Goal: Information Seeking & Learning: Find specific fact

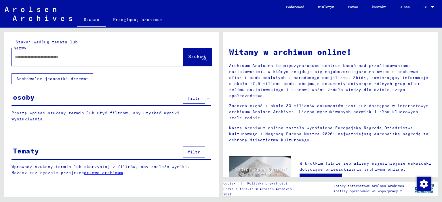
click at [117, 170] on font "drzewo archiwum" at bounding box center [103, 172] width 39 height 5
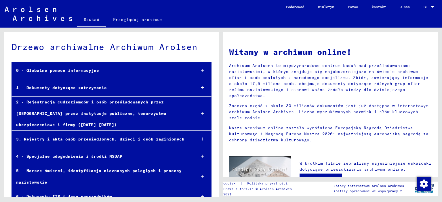
click at [97, 88] on font "1 - Dokumenty dotyczące zatrzymania" at bounding box center [61, 87] width 91 height 5
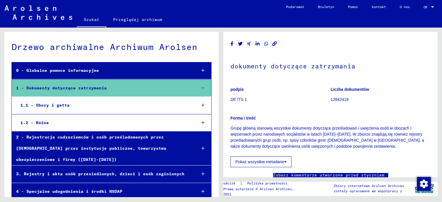
click at [75, 139] on font "2 - Rejestracja cudzoziemców i osób prześladowanych przez [DEMOGRAPHIC_DATA] pr…" at bounding box center [91, 149] width 150 height 28
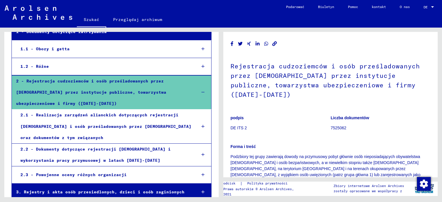
scroll to position [58, 0]
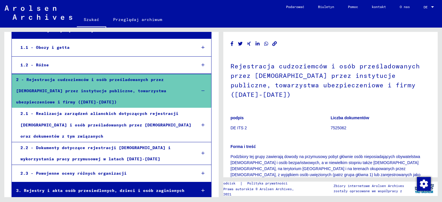
click at [78, 152] on div "2.2 - Dokumenty dotyczące rejestracji [DEMOGRAPHIC_DATA] i wykorzystania pracy …" at bounding box center [103, 153] width 175 height 22
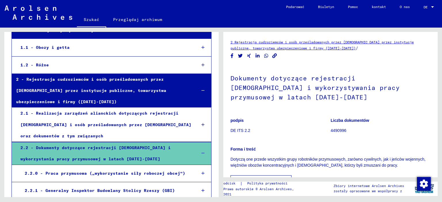
click at [290, 41] on font "2 Rejestracja cudzoziemców i osób prześladowanych przez [DEMOGRAPHIC_DATA] prze…" at bounding box center [321, 45] width 183 height 10
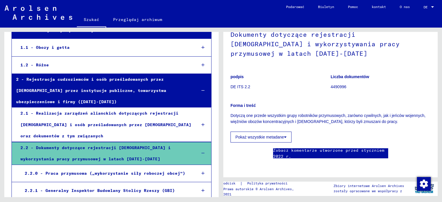
scroll to position [115, 0]
click at [286, 132] on button "Pokaż wszystkie metadane" at bounding box center [260, 137] width 61 height 11
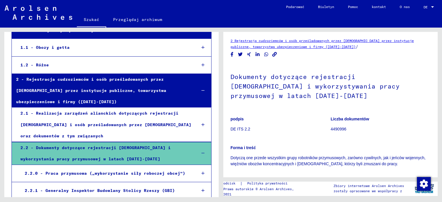
scroll to position [0, 0]
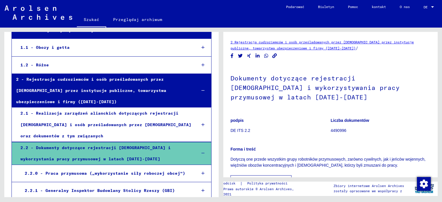
click at [86, 19] on font "Szukać" at bounding box center [92, 19] width 16 height 5
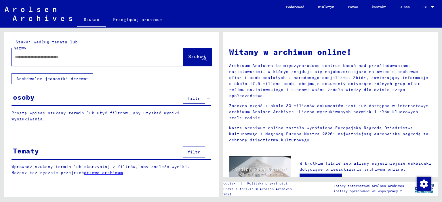
click at [88, 50] on div "Szukaj według tematu lub nazwy" at bounding box center [52, 45] width 77 height 12
click at [89, 56] on input "text" at bounding box center [90, 57] width 151 height 6
click at [134, 58] on input "text" at bounding box center [90, 57] width 151 height 6
type input "**********"
click at [196, 53] on font "Szukaj" at bounding box center [196, 56] width 17 height 6
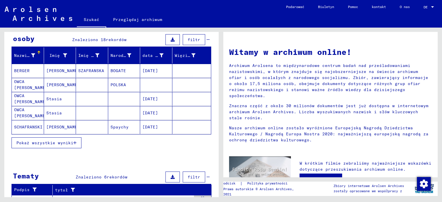
scroll to position [60, 0]
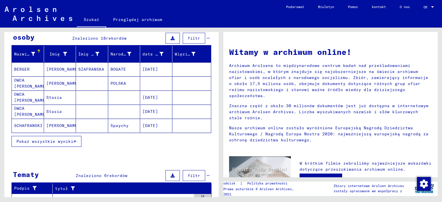
click at [77, 140] on button "Pokaż wszystkie wyniki" at bounding box center [47, 141] width 70 height 11
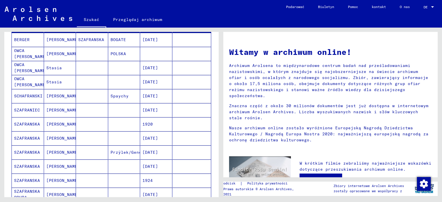
scroll to position [89, 0]
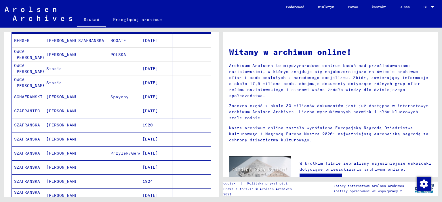
click at [158, 95] on font "[DATE]" at bounding box center [150, 96] width 16 height 5
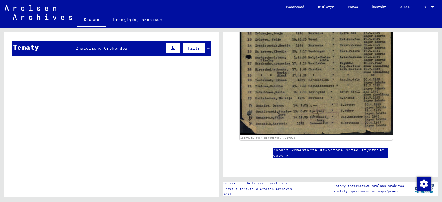
scroll to position [402, 0]
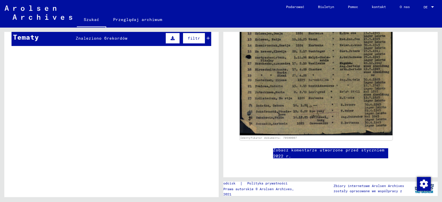
click at [115, 36] on font "rekordów" at bounding box center [117, 38] width 21 height 5
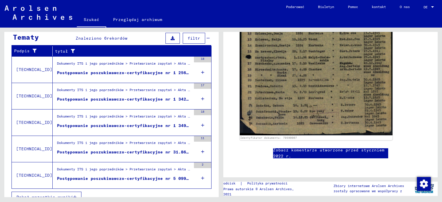
click at [138, 71] on font "Postępowanie poszukiwawczo-certyfikacyjne nr 1 256 215 dla SZAFRANSKIEJ, MARII …" at bounding box center [176, 72] width 238 height 5
